Goal: Task Accomplishment & Management: Manage account settings

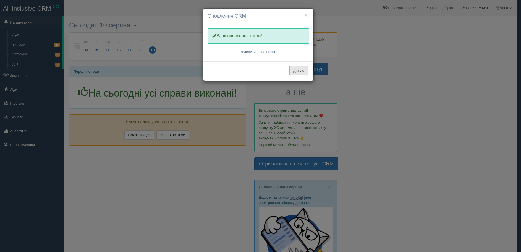
click at [299, 70] on button "Дякую" at bounding box center [299, 70] width 19 height 9
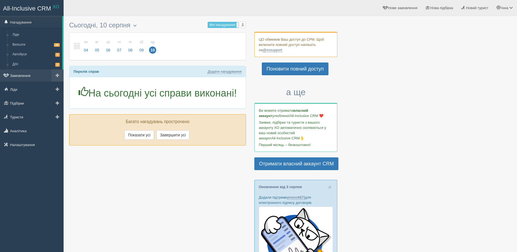
click at [22, 77] on link "Замовлення" at bounding box center [32, 75] width 64 height 12
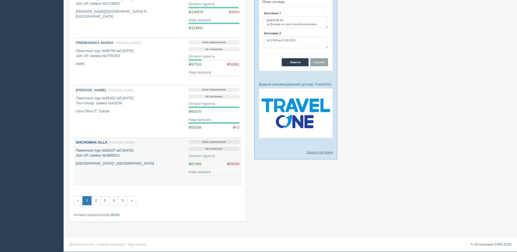
scroll to position [381, 0]
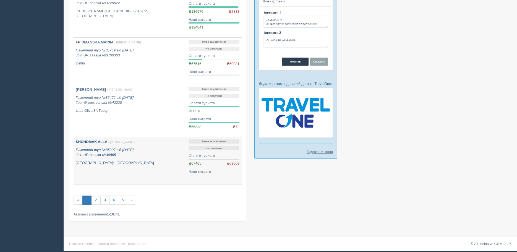
click at [105, 154] on icon "Пакетний тур №85207 від 05.06.2025 Join UP, заявка №3686511" at bounding box center [105, 152] width 58 height 9
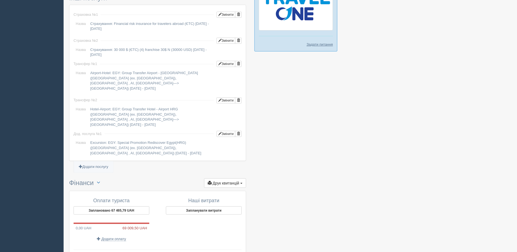
scroll to position [537, 0]
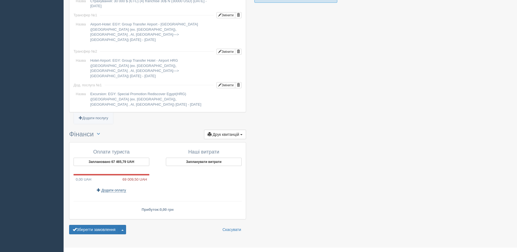
click at [109, 188] on span "Додати оплату" at bounding box center [114, 190] width 25 height 4
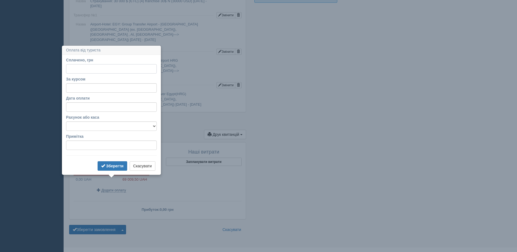
click at [73, 72] on input "Сплачено, грн" at bounding box center [111, 68] width 91 height 9
type input "20000"
click at [78, 88] on input "За курсом" at bounding box center [111, 87] width 91 height 9
type input "47"
click at [82, 108] on input "Дата оплати" at bounding box center [111, 106] width 91 height 9
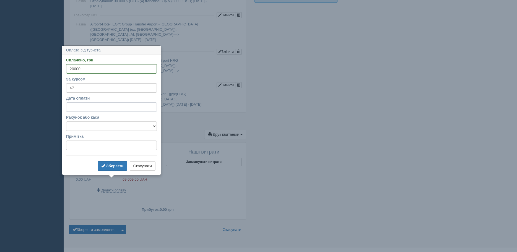
select select "19"
select select "42"
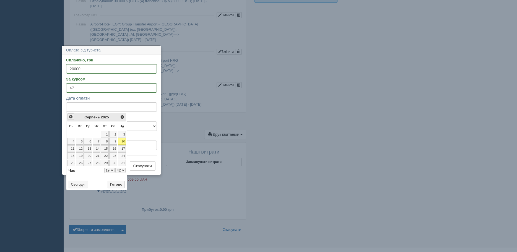
click at [70, 116] on span "<Попер" at bounding box center [71, 117] width 4 height 4
select select "19"
select select "42"
click at [70, 116] on span "<Попер" at bounding box center [71, 117] width 4 height 4
select select "19"
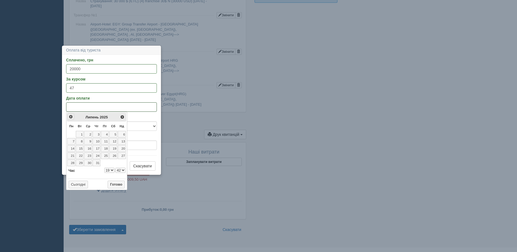
select select "42"
click at [104, 141] on link "6" at bounding box center [105, 141] width 8 height 7
select select "19"
select select "42"
click at [116, 189] on button "Готово" at bounding box center [116, 192] width 17 height 8
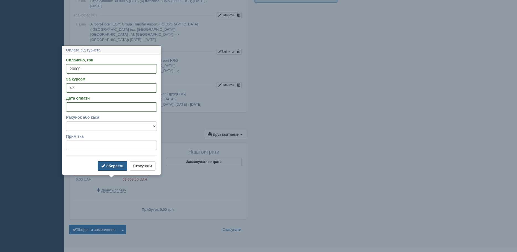
click at [115, 167] on b "Зберегти" at bounding box center [114, 166] width 17 height 4
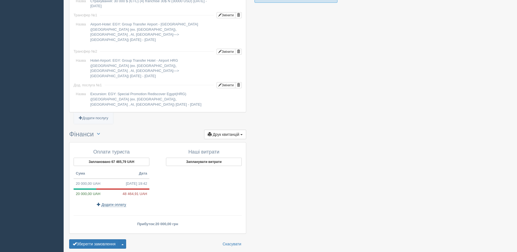
click at [118, 202] on span "Додати оплату" at bounding box center [114, 204] width 25 height 4
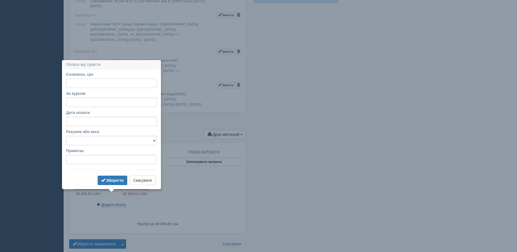
scroll to position [552, 0]
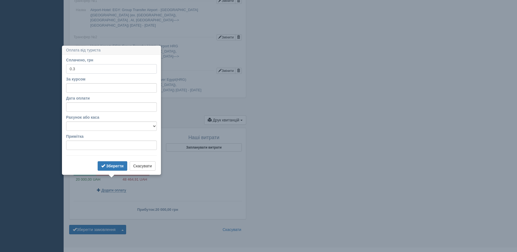
click at [98, 161] on button "Зберегти" at bounding box center [113, 165] width 30 height 9
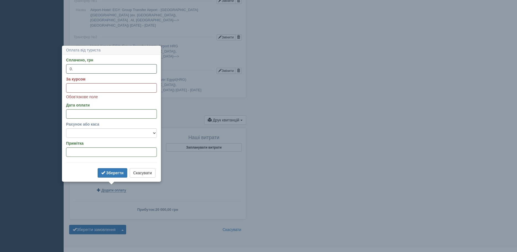
type input "0"
type input "47650"
click at [71, 85] on input "За курсом" at bounding box center [111, 87] width 91 height 9
type input "47"
click at [75, 116] on input "Дата оплати" at bounding box center [111, 113] width 91 height 9
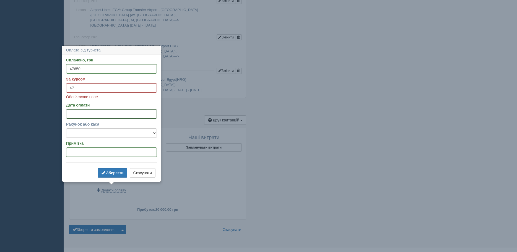
select select "19"
select select "51"
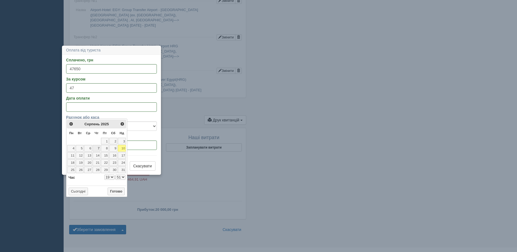
click at [98, 149] on link "7" at bounding box center [97, 148] width 8 height 7
select select "19"
select select "51"
click at [113, 191] on button "Готово" at bounding box center [116, 192] width 17 height 8
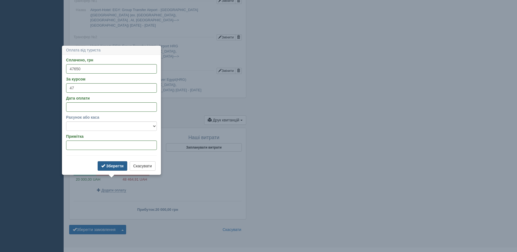
click at [122, 166] on b "Зберегти" at bounding box center [114, 166] width 17 height 4
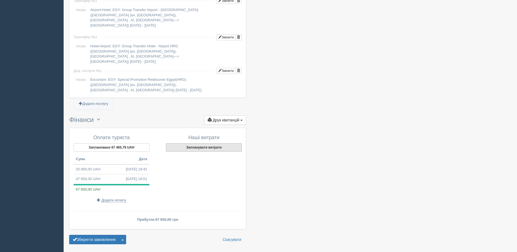
click at [205, 143] on button "Запланувати витрати" at bounding box center [204, 147] width 76 height 8
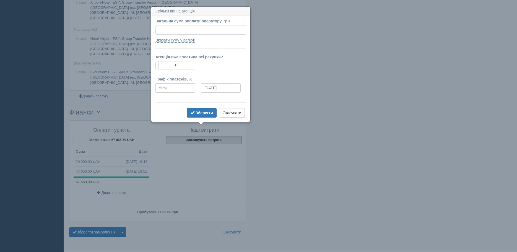
scroll to position [562, 0]
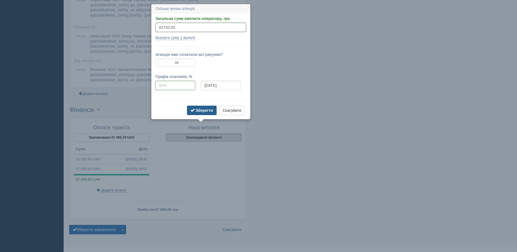
type input "61742.02"
click at [195, 109] on button "Зберегти" at bounding box center [202, 110] width 30 height 9
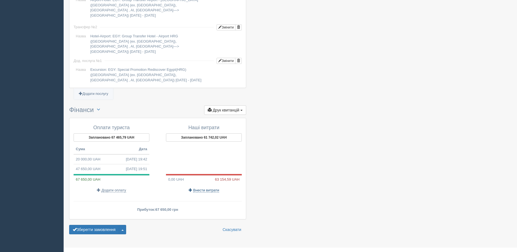
click at [204, 188] on span "Внести витрати" at bounding box center [206, 190] width 26 height 4
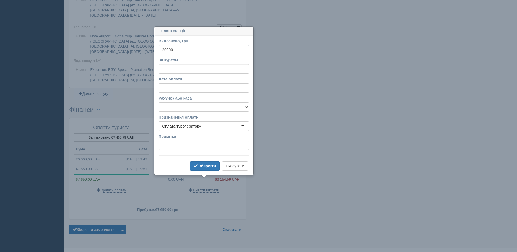
type input "20000"
click at [168, 69] on input "За курсом" at bounding box center [203, 68] width 91 height 9
type input "2"
type input "47"
click at [162, 88] on input "Дата оплати" at bounding box center [203, 87] width 91 height 9
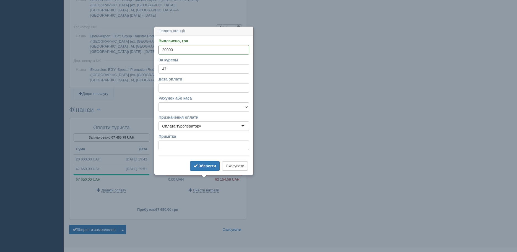
select select "19"
select select "52"
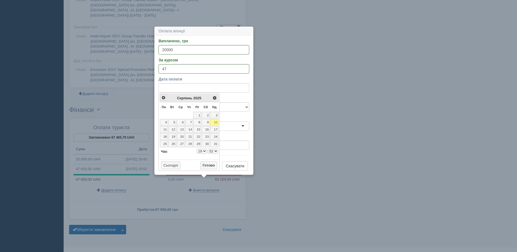
click at [163, 97] on span "<Попер" at bounding box center [163, 97] width 4 height 4
select select "19"
select select "52"
click at [199, 121] on link "6" at bounding box center [197, 122] width 8 height 7
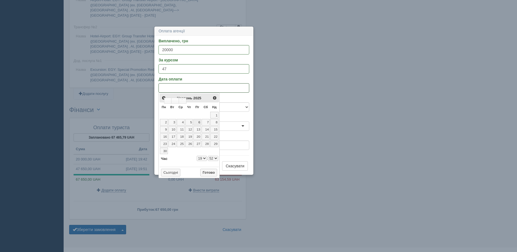
select select "19"
select select "52"
click at [208, 171] on button "Готово" at bounding box center [208, 173] width 17 height 8
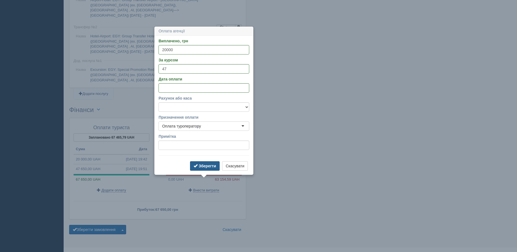
click at [200, 164] on b "Зберегти" at bounding box center [207, 166] width 17 height 4
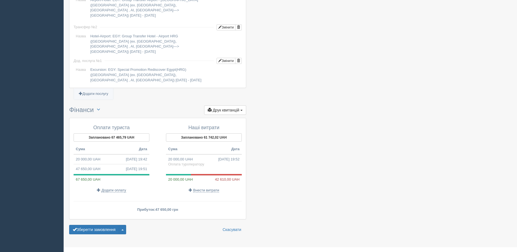
scroll to position [561, 0]
click at [202, 188] on span "Внести витрати" at bounding box center [206, 190] width 26 height 4
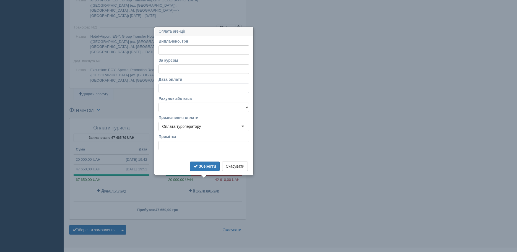
click at [173, 89] on input "Дата оплати" at bounding box center [203, 88] width 91 height 9
select select "19"
select select "52"
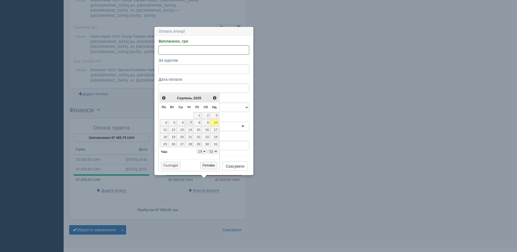
click at [191, 122] on link "7" at bounding box center [189, 122] width 8 height 7
select select "19"
select select "52"
click at [191, 122] on link "7" at bounding box center [189, 122] width 8 height 7
select select "19"
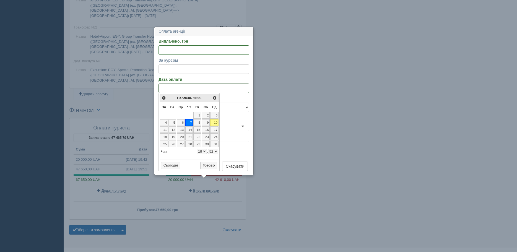
select select "52"
click at [163, 49] on input "Виплачено, грн" at bounding box center [203, 49] width 91 height 9
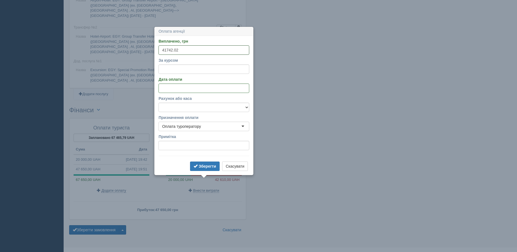
type input "41742.02"
click at [173, 67] on input "За курсом" at bounding box center [203, 68] width 91 height 9
type input "2"
type input "47"
click at [209, 165] on b "Зберегти" at bounding box center [207, 166] width 17 height 4
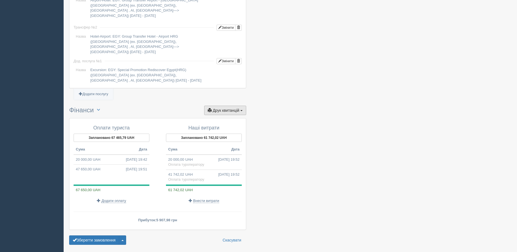
click at [232, 108] on span "Друк квитанцій" at bounding box center [226, 110] width 27 height 4
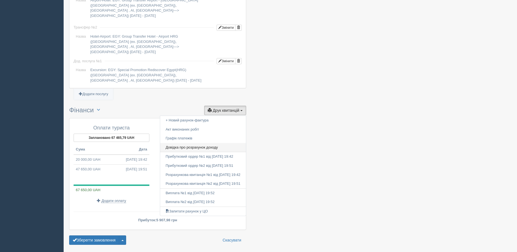
click at [186, 143] on link "Довідка про розрахунок доходу" at bounding box center [203, 147] width 86 height 9
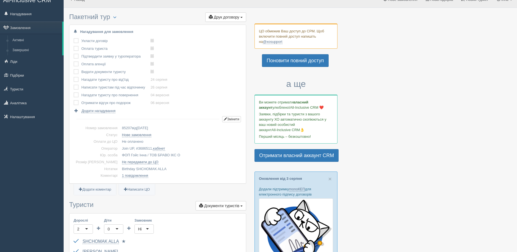
scroll to position [0, 0]
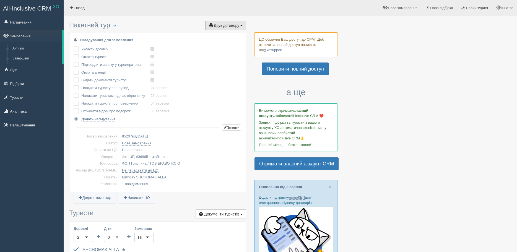
click at [234, 26] on span "Друк договору" at bounding box center [226, 25] width 25 height 4
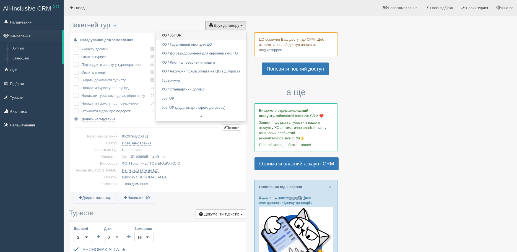
click at [177, 35] on link "XO / JoinUP!" at bounding box center [201, 35] width 90 height 9
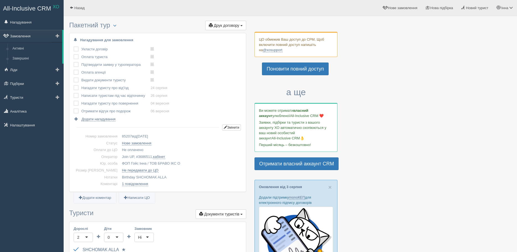
click at [34, 37] on link "Замовлення" at bounding box center [31, 36] width 62 height 12
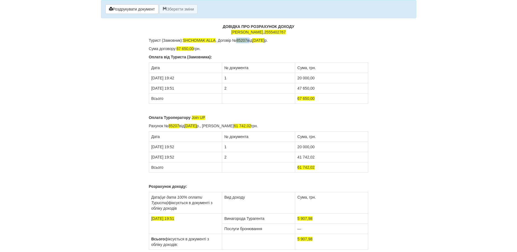
drag, startPoint x: 238, startPoint y: 40, endPoint x: 251, endPoint y: 39, distance: 13.0
click at [251, 39] on p "Турист (Замовник): SHCHOMAK ALLA , Договір № 85207 від 05.06.2025 р." at bounding box center [259, 41] width 220 height 6
click at [233, 40] on p "Турист (Замовник): SHCHOMAK ALLA , Договір № від 05.06.2025 р." at bounding box center [259, 41] width 220 height 6
click at [243, 41] on span "05.06.2025" at bounding box center [242, 40] width 12 height 4
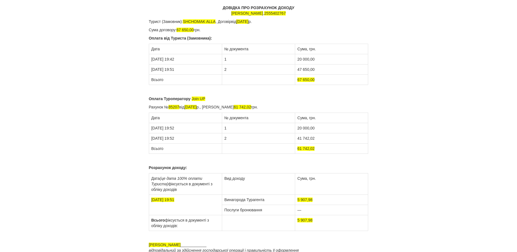
scroll to position [50, 0]
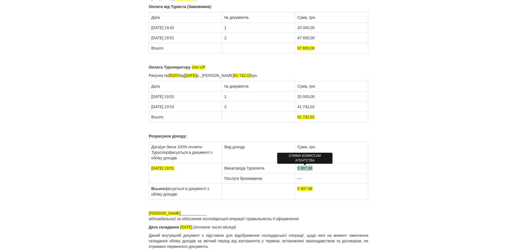
drag, startPoint x: 297, startPoint y: 168, endPoint x: 313, endPoint y: 168, distance: 15.5
click at [313, 168] on td "5 907,98" at bounding box center [331, 168] width 73 height 10
drag, startPoint x: 302, startPoint y: 178, endPoint x: 293, endPoint y: 179, distance: 8.6
click at [296, 178] on td "—" at bounding box center [331, 178] width 73 height 10
click at [98, 62] on div "× Деякі поля не заповнено Ми підсвітили порожні поля червоним кольором. Ви може…" at bounding box center [259, 101] width 324 height 302
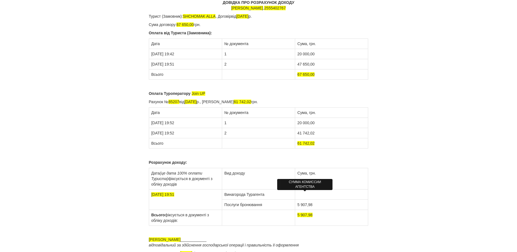
scroll to position [0, 0]
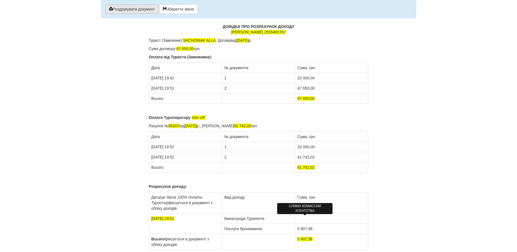
click at [147, 9] on button "Роздрукувати документ" at bounding box center [131, 8] width 53 height 9
click at [149, 10] on button "Роздрукувати документ" at bounding box center [131, 8] width 53 height 9
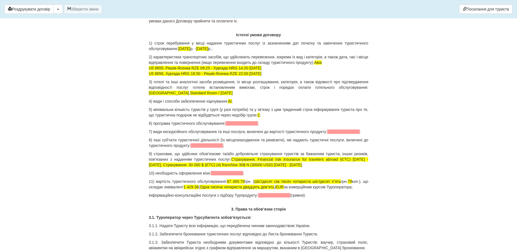
scroll to position [470, 0]
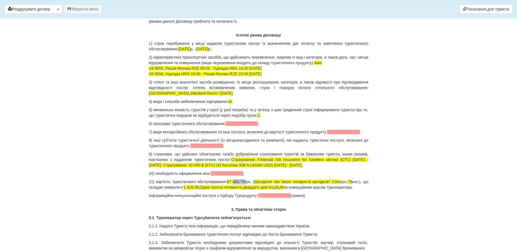
drag, startPoint x: 233, startPoint y: 176, endPoint x: 244, endPoint y: 177, distance: 11.7
click at [244, 179] on p "11) вартість туристичного обслуговування: 67 465.79 грн. ( Шістдесят сім тисяч …" at bounding box center [259, 184] width 220 height 11
drag, startPoint x: 291, startPoint y: 176, endPoint x: 352, endPoint y: 178, distance: 61.7
click at [353, 179] on p "11) вартість туристичного обслуговування: 67 650,00 грн. ( Шістдесят сім тисяч …" at bounding box center [259, 184] width 220 height 11
drag, startPoint x: 347, startPoint y: 177, endPoint x: 352, endPoint y: 187, distance: 10.9
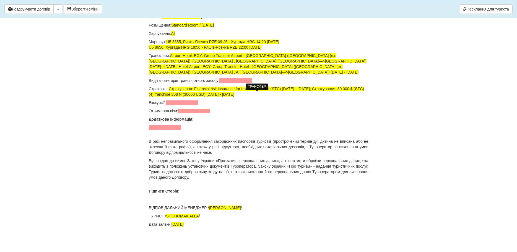
scroll to position [3695, 0]
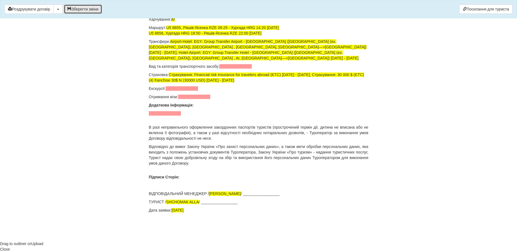
click at [86, 9] on button "Зберегти зміни" at bounding box center [83, 8] width 38 height 9
click at [57, 9] on button "button" at bounding box center [57, 8] width 9 height 9
click at [65, 20] on link "Скачати PDF" at bounding box center [76, 20] width 44 height 9
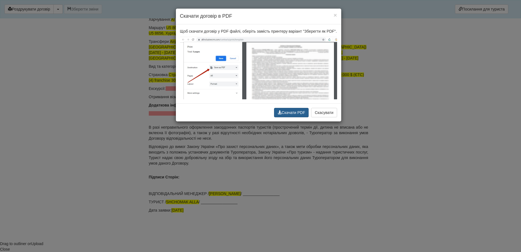
click at [301, 113] on button "Скачати PDF" at bounding box center [291, 112] width 35 height 9
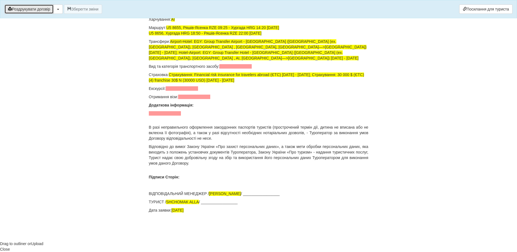
click at [37, 9] on button "Роздрукувати договір" at bounding box center [28, 8] width 49 height 9
click at [45, 11] on button "Роздрукувати договір" at bounding box center [28, 8] width 49 height 9
click at [28, 9] on button "Роздрукувати договір" at bounding box center [28, 8] width 49 height 9
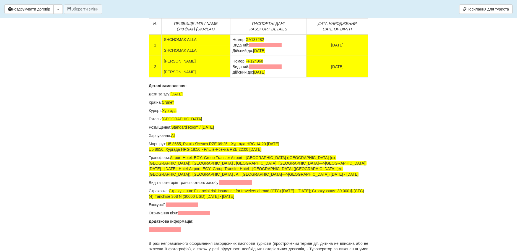
scroll to position [3446, 0]
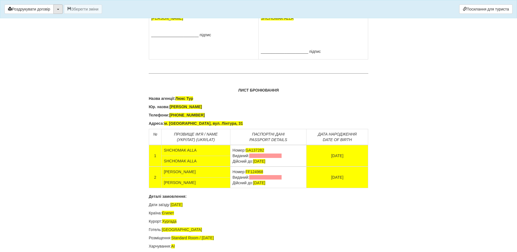
click at [61, 11] on button "button" at bounding box center [57, 8] width 9 height 9
drag, startPoint x: 40, startPoint y: 10, endPoint x: 210, endPoint y: 101, distance: 193.9
click at [40, 10] on button "Роздрукувати договір" at bounding box center [28, 8] width 49 height 9
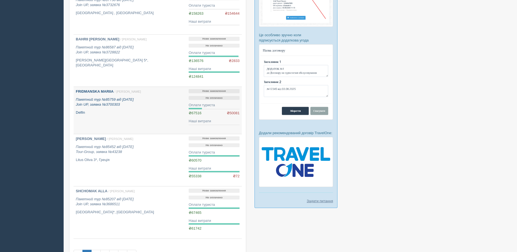
scroll to position [331, 0]
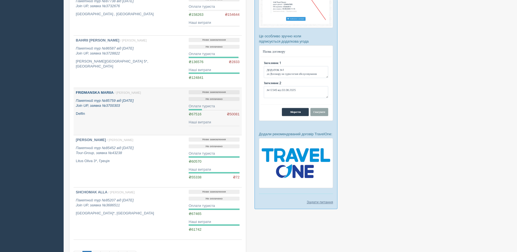
click at [123, 110] on div "FRIDMANSKA MARIIA / [PERSON_NAME] Пакетний тур №85759 від [DATE] Join UP, заявк…" at bounding box center [130, 103] width 108 height 26
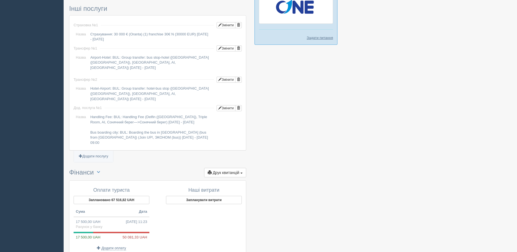
scroll to position [548, 0]
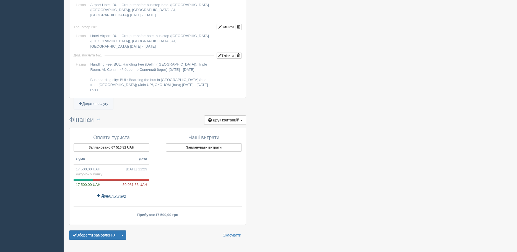
click at [108, 193] on span "Додати оплату" at bounding box center [114, 195] width 25 height 4
type input "10.08.2025 20:00"
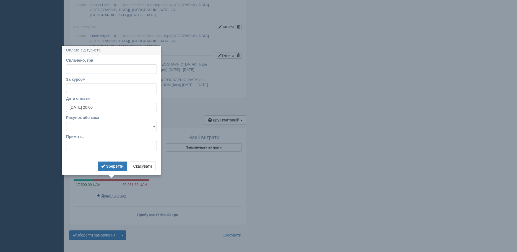
click at [82, 69] on input "Сплачено, грн" at bounding box center [111, 68] width 91 height 9
type input "29000"
click at [79, 91] on input "За курсом" at bounding box center [111, 88] width 91 height 9
type input "47"
click at [74, 106] on input "10.08.2025 20:00" at bounding box center [111, 107] width 91 height 9
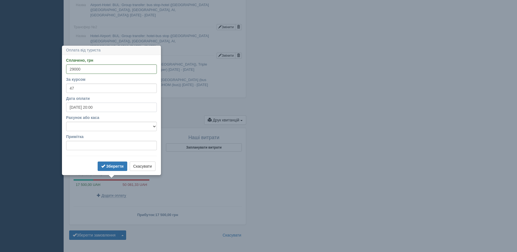
select select "20"
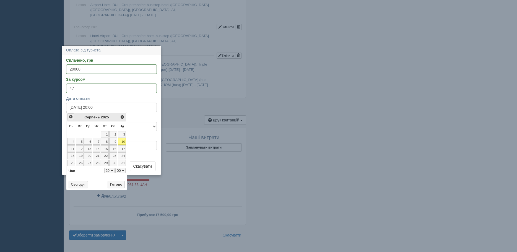
click at [71, 118] on span "<Попер" at bounding box center [71, 117] width 4 height 4
select select "20"
click at [107, 142] on link "11" at bounding box center [105, 141] width 8 height 7
type input "11.07.2025 20:00"
select select "20"
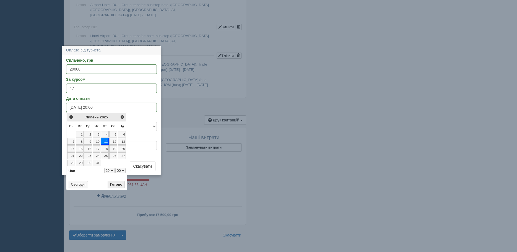
click at [112, 183] on button "Готово" at bounding box center [116, 185] width 17 height 8
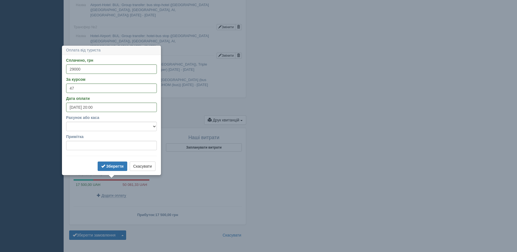
drag, startPoint x: 119, startPoint y: 168, endPoint x: 119, endPoint y: 148, distance: 19.6
click at [119, 168] on b "Зберегти" at bounding box center [114, 166] width 17 height 4
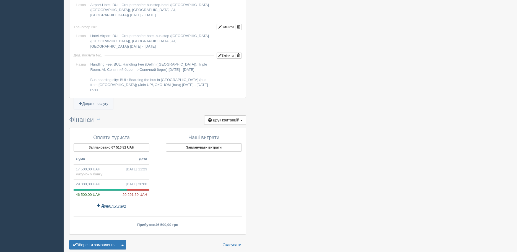
click at [113, 203] on span "Додати оплату" at bounding box center [114, 205] width 25 height 4
type input "10.08.2025 20:00"
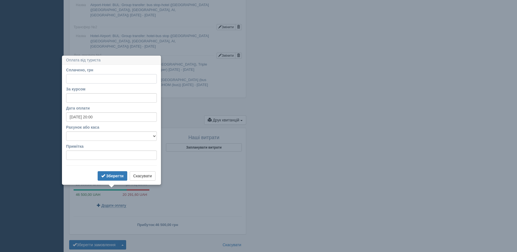
scroll to position [558, 0]
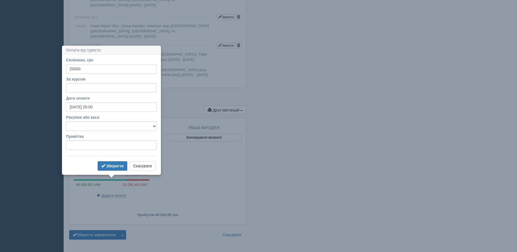
type input "20000"
click at [73, 87] on input "За курсом" at bounding box center [111, 87] width 91 height 9
type input "47"
click at [85, 108] on input "10.08.2025 20:00" at bounding box center [111, 106] width 91 height 9
select select "20"
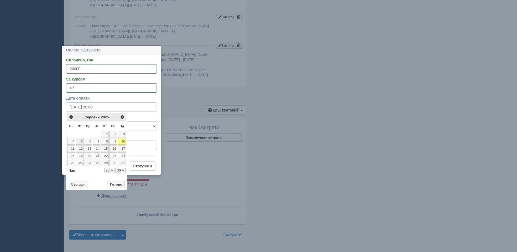
click at [80, 141] on link "5" at bounding box center [80, 141] width 8 height 7
type input "05.08.2025 20:00"
select select "20"
click at [113, 186] on button "Готово" at bounding box center [116, 185] width 17 height 8
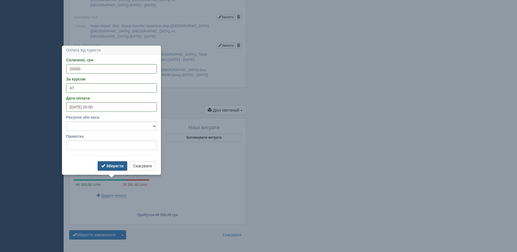
click at [112, 168] on b "Зберегти" at bounding box center [114, 166] width 17 height 4
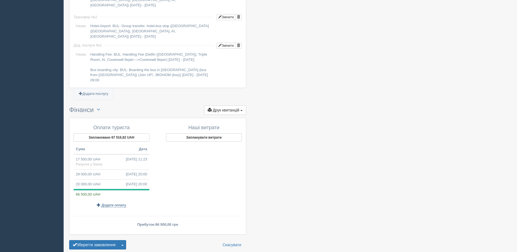
click at [111, 203] on span "Додати оплату" at bounding box center [114, 205] width 25 height 4
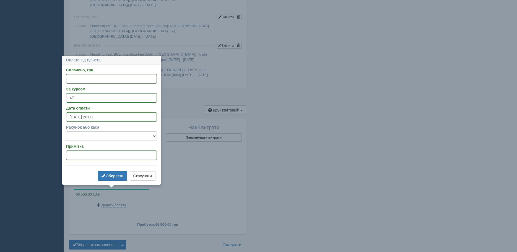
type input "10.08.2025 20:01"
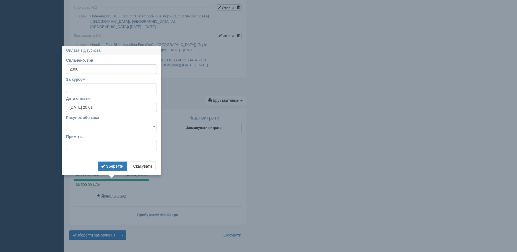
type input "2300"
click at [81, 89] on input "За курсом" at bounding box center [111, 88] width 91 height 9
type input "47"
drag, startPoint x: 78, startPoint y: 106, endPoint x: 86, endPoint y: 103, distance: 9.0
click at [77, 106] on input "10.08.2025 20:01" at bounding box center [111, 107] width 91 height 9
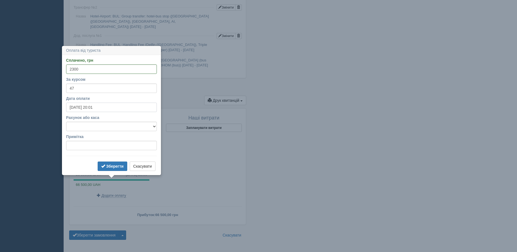
select select "20"
select select "1"
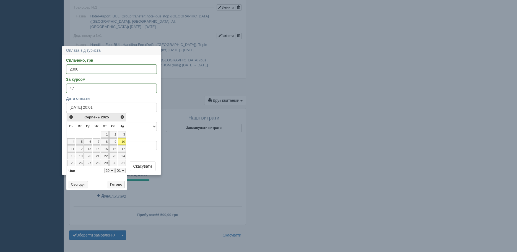
click at [82, 141] on link "5" at bounding box center [80, 141] width 8 height 7
type input "05.08.2025 20:01"
select select "20"
select select "1"
click at [117, 184] on button "Готово" at bounding box center [116, 185] width 17 height 8
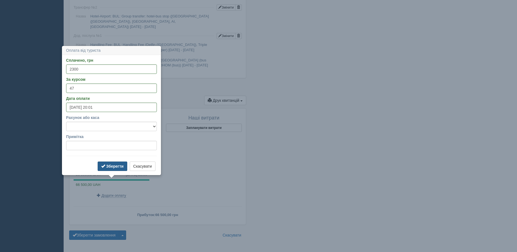
click at [123, 167] on b "Зберегти" at bounding box center [114, 166] width 17 height 4
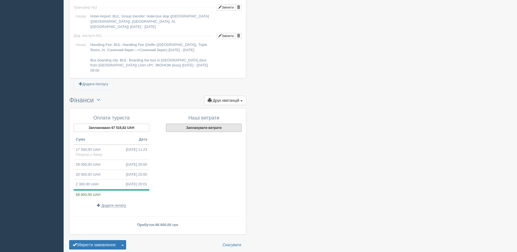
click at [208, 124] on button "Запланувати витрати" at bounding box center [204, 128] width 76 height 8
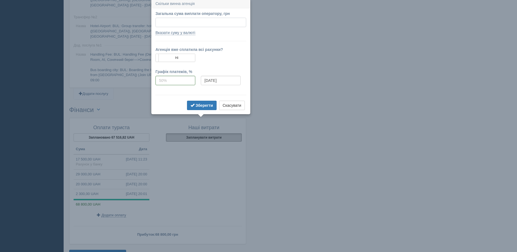
scroll to position [557, 0]
click at [198, 107] on b "Зберегти" at bounding box center [204, 106] width 17 height 4
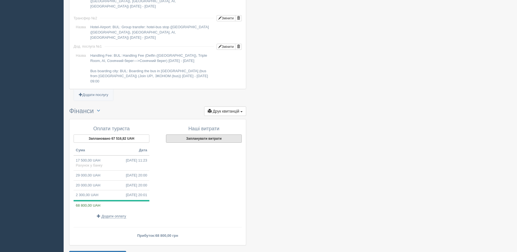
click at [198, 134] on button "Запланувати витрати" at bounding box center [204, 138] width 76 height 8
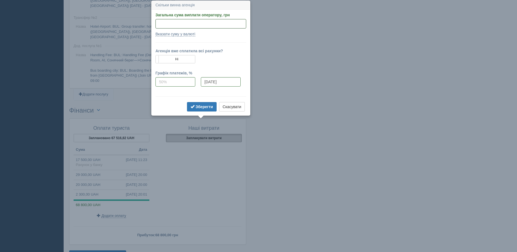
scroll to position [558, 0]
click at [165, 23] on input "Загальна сума виплати оператору, грн" at bounding box center [200, 23] width 91 height 9
type input "62224.33"
click at [207, 108] on b "Зберегти" at bounding box center [204, 106] width 17 height 4
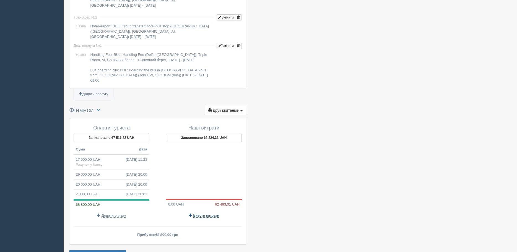
click at [200, 213] on span "Внести витрати" at bounding box center [206, 215] width 26 height 4
type input "10.08.2025 20:02"
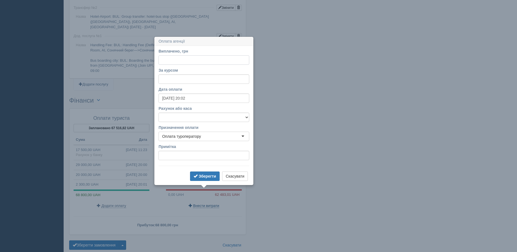
scroll to position [577, 0]
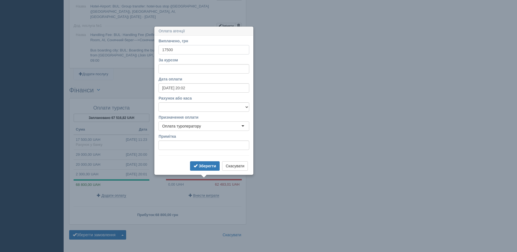
type input "17500"
click at [175, 66] on input "За курсом" at bounding box center [203, 68] width 91 height 9
type input "47"
click at [173, 86] on input "10.08.2025 20:02" at bounding box center [203, 87] width 91 height 9
select select "20"
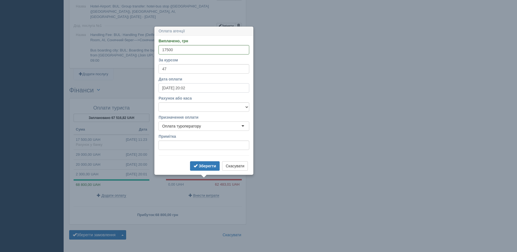
select select "2"
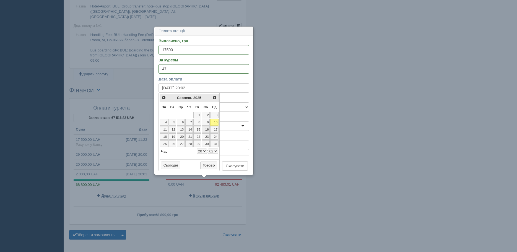
click at [205, 129] on link "16" at bounding box center [206, 129] width 8 height 7
type input "16.08.2025 20:02"
select select "20"
select select "2"
click at [165, 98] on span "<Попер" at bounding box center [163, 97] width 4 height 4
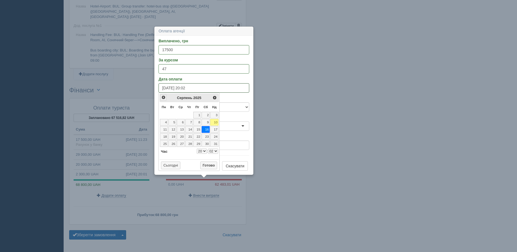
select select "20"
select select "2"
click at [165, 98] on span "<Попер" at bounding box center [163, 97] width 4 height 4
select select "20"
select select "2"
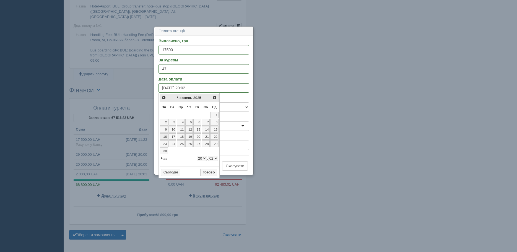
click at [164, 136] on link "16" at bounding box center [164, 136] width 8 height 7
type input "16.06.2025 20:02"
select select "20"
select select "2"
click at [204, 172] on button "Готово" at bounding box center [208, 173] width 17 height 8
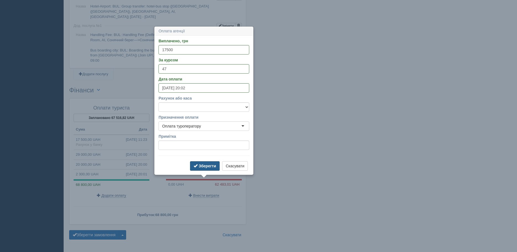
click at [199, 165] on b "Зберегти" at bounding box center [207, 166] width 17 height 4
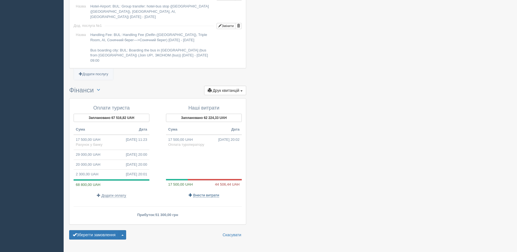
click at [204, 193] on span "Внести витрати" at bounding box center [206, 195] width 26 height 4
type input "10.08.2025 20:03"
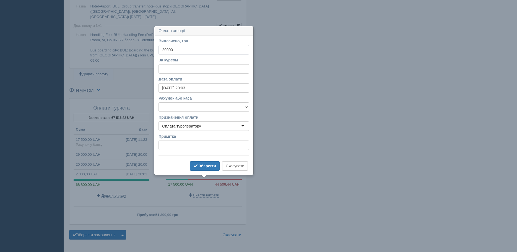
type input "29000"
click at [179, 67] on input "За курсом" at bounding box center [203, 68] width 91 height 9
type input "2"
type input "47"
click at [173, 88] on input "10.08.2025 20:03" at bounding box center [203, 87] width 91 height 9
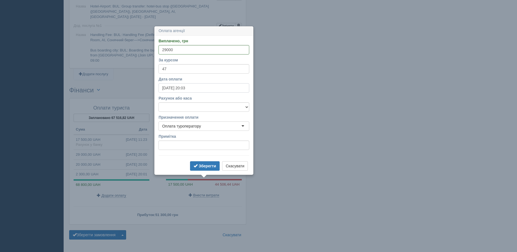
select select "20"
select select "3"
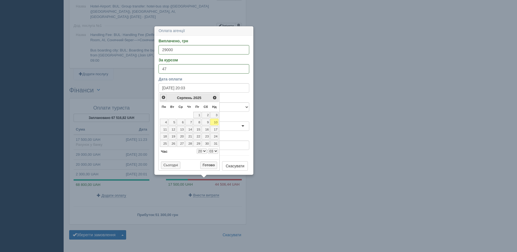
click at [163, 98] on span "<Попер" at bounding box center [163, 97] width 4 height 4
select select "20"
select select "3"
click at [197, 122] on link "11" at bounding box center [197, 122] width 8 height 7
type input "11.07.2025 20:03"
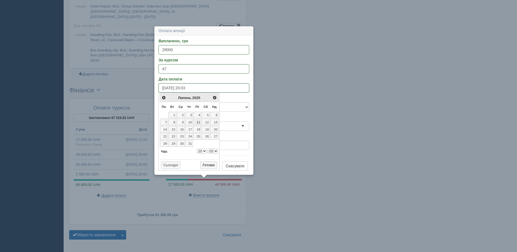
select select "20"
select select "3"
click at [208, 163] on button "Готово" at bounding box center [208, 166] width 17 height 8
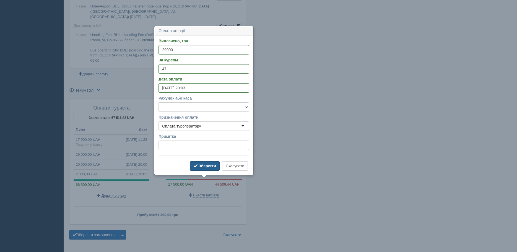
click at [196, 168] on button "Зберегти" at bounding box center [205, 165] width 30 height 9
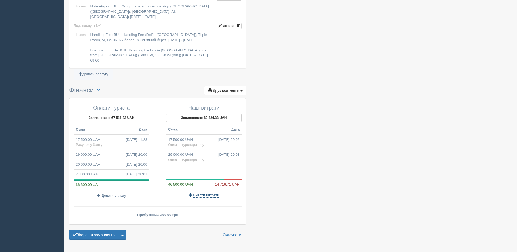
click at [204, 193] on span "Внести витрати" at bounding box center [206, 195] width 26 height 4
type input "10.08.2025 20:03"
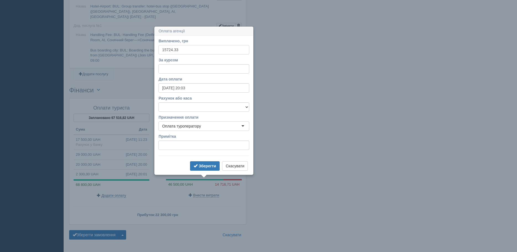
type input "15724.33"
click at [180, 70] on input "За курсом" at bounding box center [203, 68] width 91 height 9
type input "47"
click at [170, 87] on input "10.08.2025 20:03" at bounding box center [203, 87] width 91 height 9
select select "20"
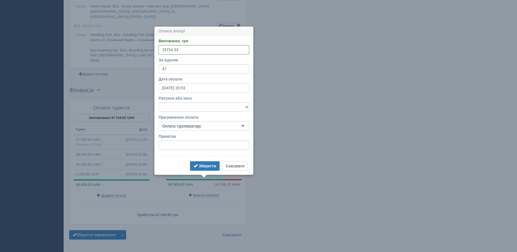
select select "3"
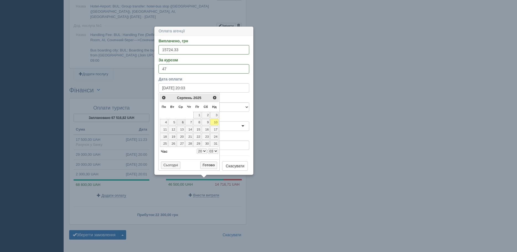
click at [183, 122] on link "6" at bounding box center [181, 122] width 8 height 7
type input "06.08.2025 20:03"
select select "20"
select select "3"
click at [206, 163] on button "Готово" at bounding box center [208, 166] width 17 height 8
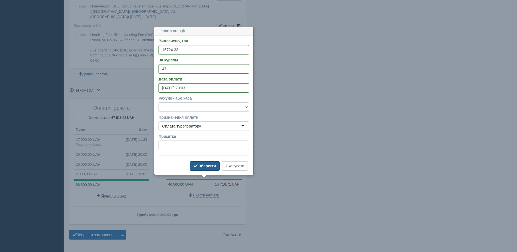
click at [206, 169] on button "Зберегти" at bounding box center [205, 165] width 30 height 9
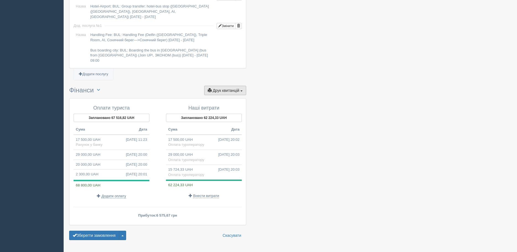
click at [214, 88] on span "Друк квитанцій" at bounding box center [226, 90] width 27 height 4
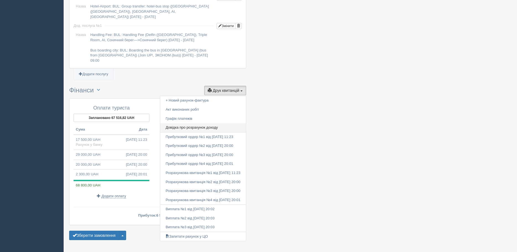
click at [182, 123] on link "Довідка про розрахунок доходу" at bounding box center [203, 127] width 86 height 9
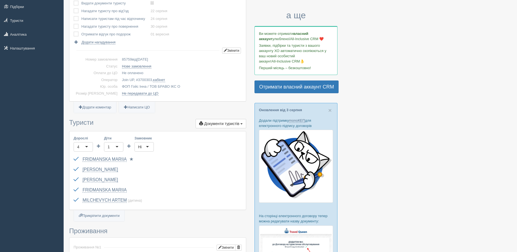
scroll to position [0, 0]
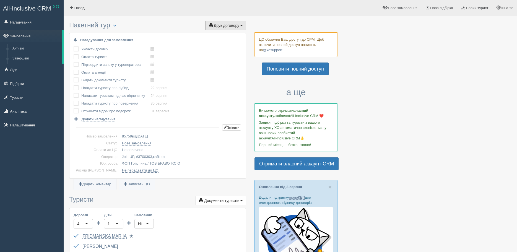
click at [230, 25] on span "Друк договору" at bounding box center [226, 25] width 25 height 4
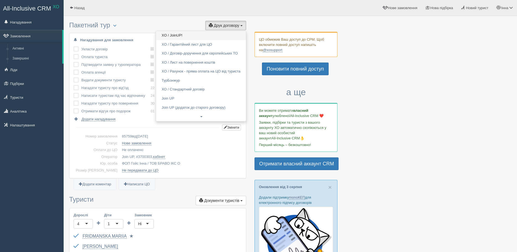
click at [172, 36] on link "XO / JoinUP!" at bounding box center [201, 35] width 90 height 9
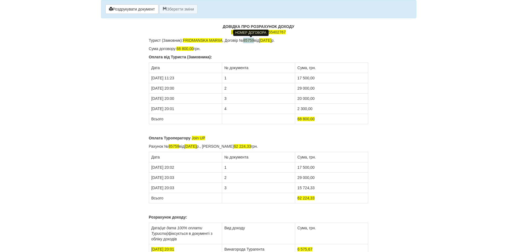
drag, startPoint x: 245, startPoint y: 40, endPoint x: 255, endPoint y: 38, distance: 10.4
click at [255, 38] on p "Турист (Замовник): FRIDMANSKA MARIIA , Договір № 85759 від [DATE]" at bounding box center [259, 41] width 220 height 6
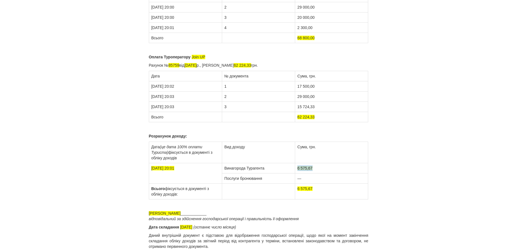
drag, startPoint x: 313, startPoint y: 168, endPoint x: 296, endPoint y: 169, distance: 17.5
click at [296, 169] on td "6 575,67" at bounding box center [331, 168] width 73 height 10
drag, startPoint x: 302, startPoint y: 179, endPoint x: 289, endPoint y: 177, distance: 13.4
click at [289, 177] on tr "Послуги бронювання —" at bounding box center [258, 178] width 219 height 10
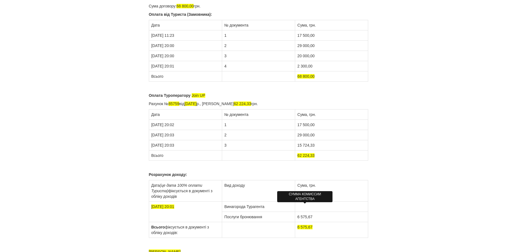
scroll to position [0, 0]
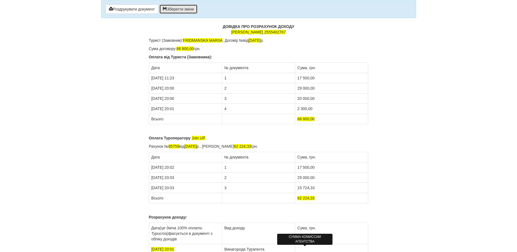
click at [174, 8] on button "Зберегти зміни" at bounding box center [178, 8] width 38 height 9
click at [142, 9] on button "Роздрукувати документ" at bounding box center [131, 8] width 53 height 9
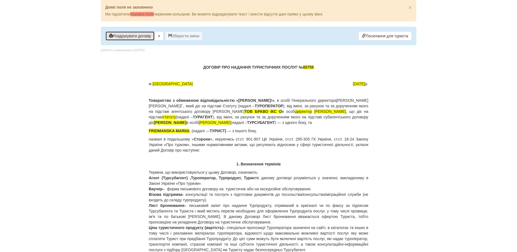
click at [151, 35] on button "Роздрукувати договір" at bounding box center [129, 35] width 49 height 9
click at [143, 36] on button "Роздрукувати договір" at bounding box center [129, 35] width 49 height 9
click at [132, 36] on button "Роздрукувати договір" at bounding box center [129, 35] width 49 height 9
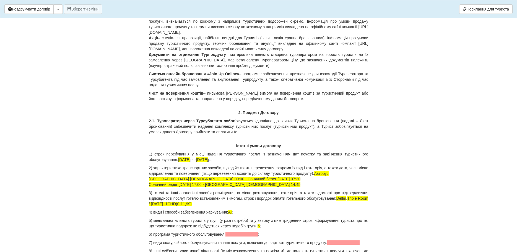
scroll to position [498, 0]
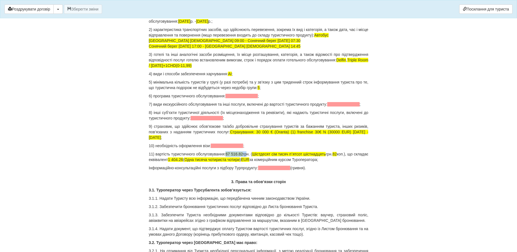
drag, startPoint x: 228, startPoint y: 148, endPoint x: 250, endPoint y: 149, distance: 21.9
click at [250, 151] on p "11) вартість туристичного обслуговування: 67 516.82 грн. ( Шістдесят сім тисяч …" at bounding box center [259, 156] width 220 height 11
drag, startPoint x: 277, startPoint y: 146, endPoint x: 335, endPoint y: 162, distance: 60.0
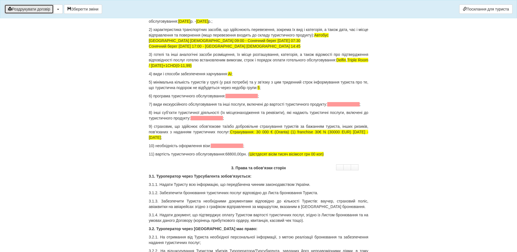
click at [26, 11] on button "Роздрукувати договір" at bounding box center [28, 8] width 49 height 9
click at [29, 9] on button "Роздрукувати договір" at bounding box center [28, 8] width 49 height 9
